Goal: Task Accomplishment & Management: Complete application form

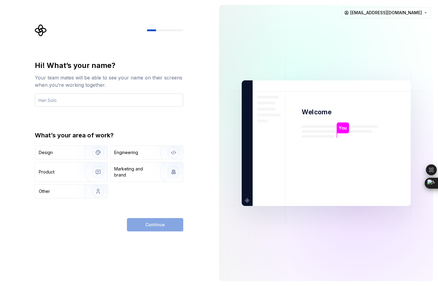
click at [114, 103] on input "text" at bounding box center [109, 99] width 149 height 13
type input "m"
type input "余小章"
click at [143, 159] on div "Design Engineering Product Marketing and brand Other" at bounding box center [109, 172] width 149 height 53
click at [132, 156] on div "Engineering" at bounding box center [147, 152] width 72 height 13
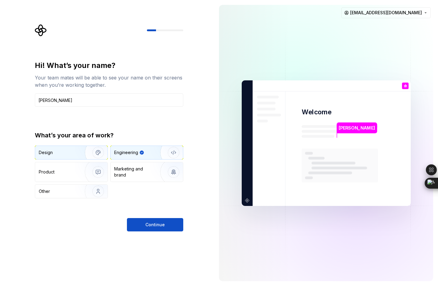
click at [85, 156] on img "button" at bounding box center [94, 152] width 39 height 41
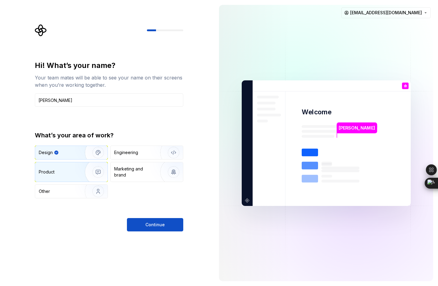
click at [70, 173] on div "Product" at bounding box center [59, 172] width 40 height 6
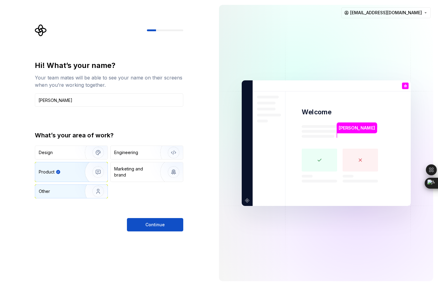
click at [80, 190] on img "button" at bounding box center [94, 191] width 39 height 41
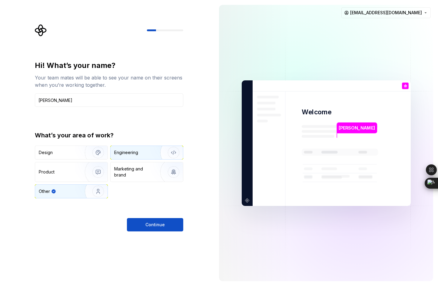
click at [143, 155] on div "Engineering" at bounding box center [138, 152] width 48 height 6
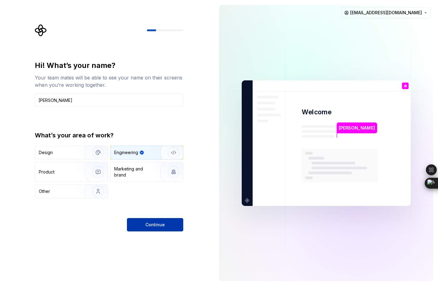
click at [152, 223] on span "Continue" at bounding box center [155, 225] width 19 height 6
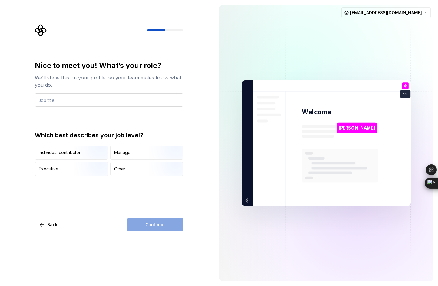
click at [136, 104] on input "text" at bounding box center [109, 99] width 149 height 13
click at [131, 154] on div "Manager" at bounding box center [123, 152] width 18 height 6
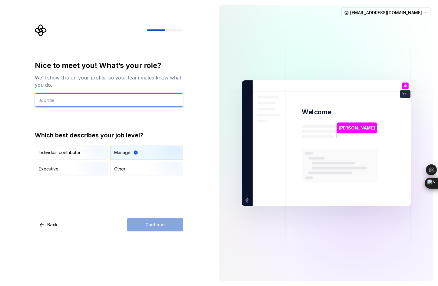
click at [132, 99] on input "text" at bounding box center [109, 99] width 149 height 13
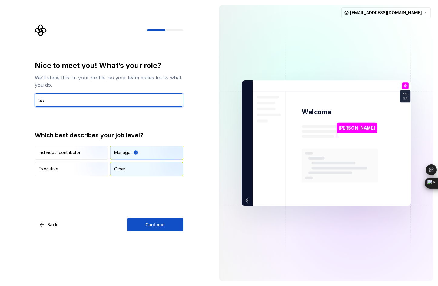
type input "S"
type input "PO"
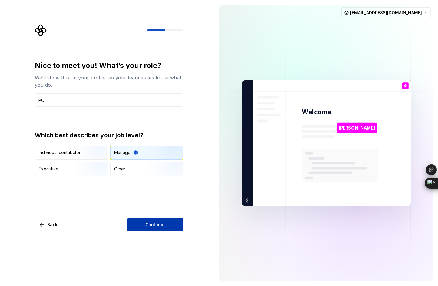
click at [149, 223] on span "Continue" at bounding box center [155, 225] width 19 height 6
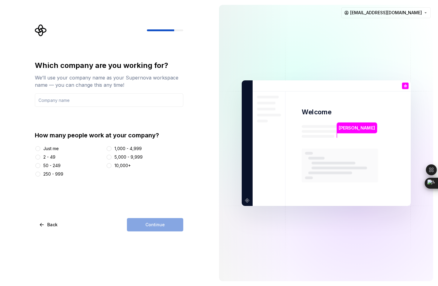
click at [58, 164] on div "50 - 249" at bounding box center [51, 166] width 17 height 6
click at [40, 164] on button "50 - 249" at bounding box center [37, 165] width 5 height 5
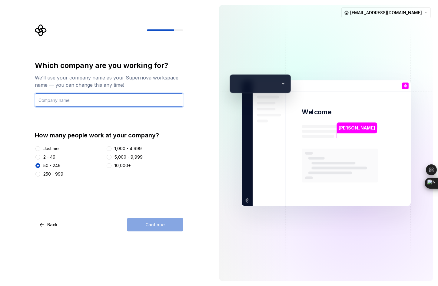
click at [111, 98] on input "text" at bounding box center [109, 99] width 149 height 13
type input "ㄅ"
type input "None"
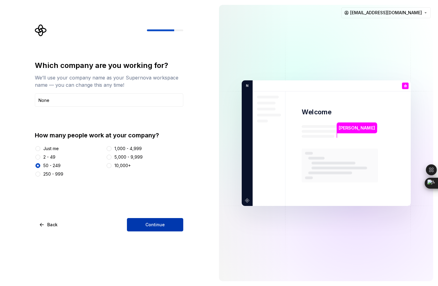
click at [152, 224] on span "Continue" at bounding box center [155, 225] width 19 height 6
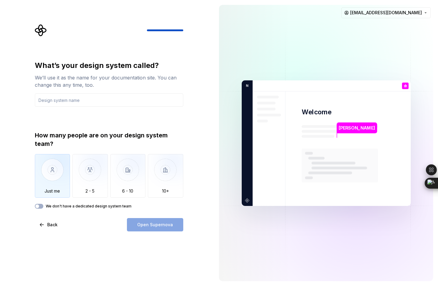
click at [59, 166] on img "button" at bounding box center [52, 174] width 35 height 41
click at [177, 224] on div "Open Supernova" at bounding box center [155, 224] width 56 height 13
click at [128, 104] on input "text" at bounding box center [109, 99] width 149 height 13
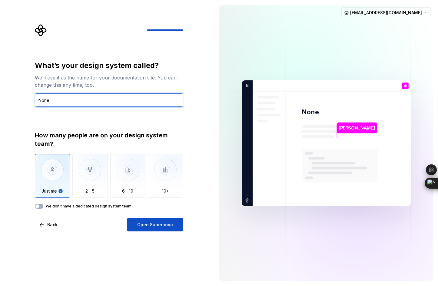
type input "None"
click at [157, 232] on div "What’s your design system called? We’ll use it as the name for your documentati…" at bounding box center [107, 143] width 214 height 286
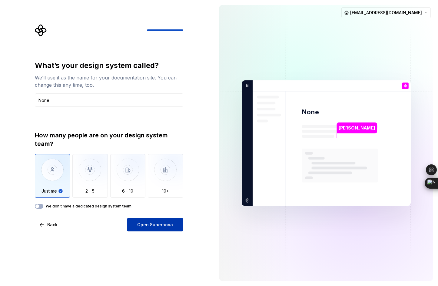
click at [162, 226] on span "Open Supernova" at bounding box center [155, 225] width 36 height 6
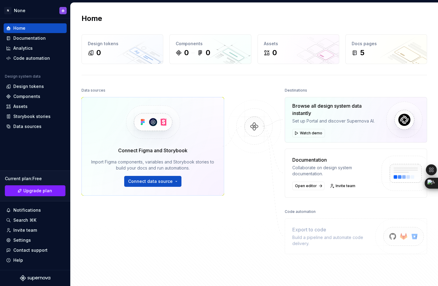
click at [198, 84] on div "Home Design tokens 0 Components 0 0 Assets 0 Docs pages 5 Data sources Connect …" at bounding box center [255, 148] width 368 height 290
click at [39, 280] on icon "Supernova Logo" at bounding box center [35, 278] width 30 height 6
click at [309, 63] on div "Assets 0" at bounding box center [298, 49] width 81 height 29
